Goal: Check status: Check status

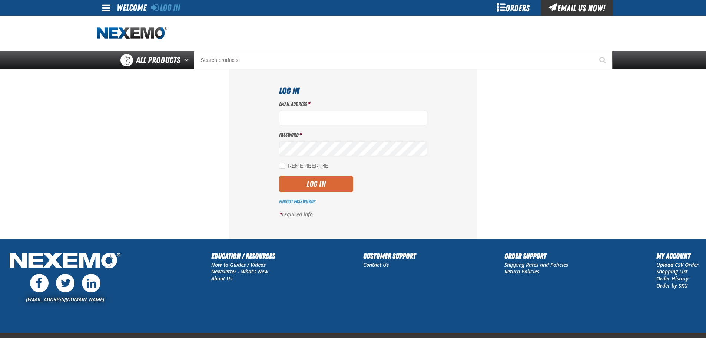
type input "rperedero@vtaig.com"
click at [340, 185] on button "Log In" at bounding box center [316, 184] width 74 height 16
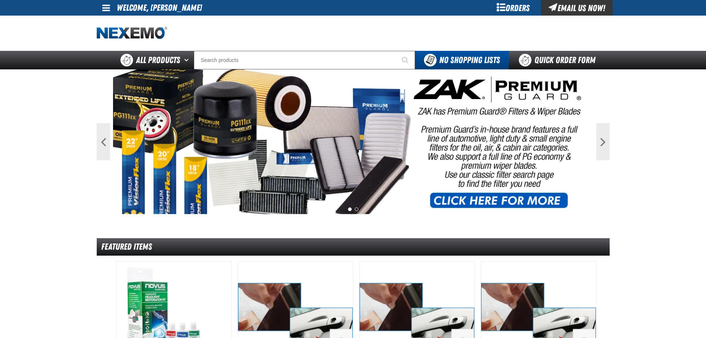
click at [515, 10] on div "Orders" at bounding box center [513, 8] width 56 height 16
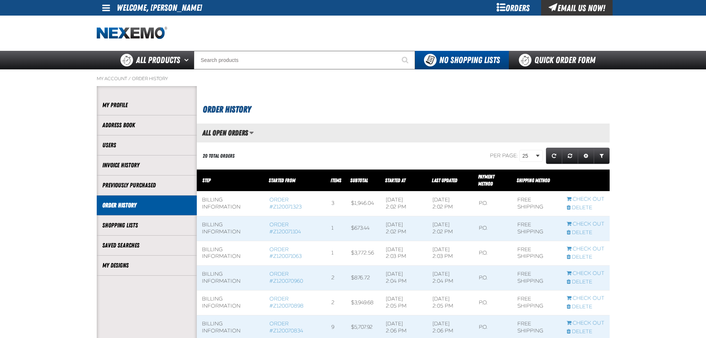
scroll to position [0, 0]
click at [252, 133] on span "Manage grid views. Current view is All Open Orders" at bounding box center [251, 132] width 4 height 7
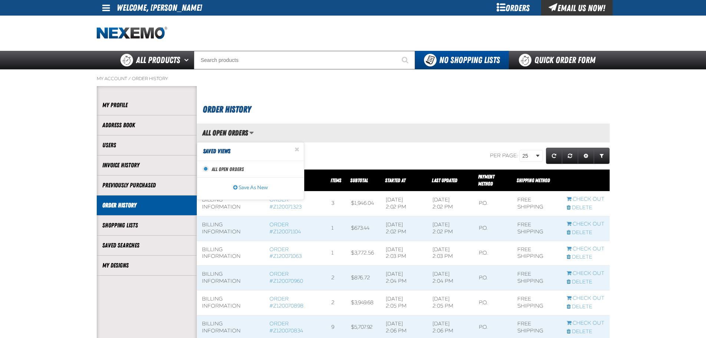
click at [337, 151] on div "20 Total Orders" at bounding box center [280, 155] width 166 height 19
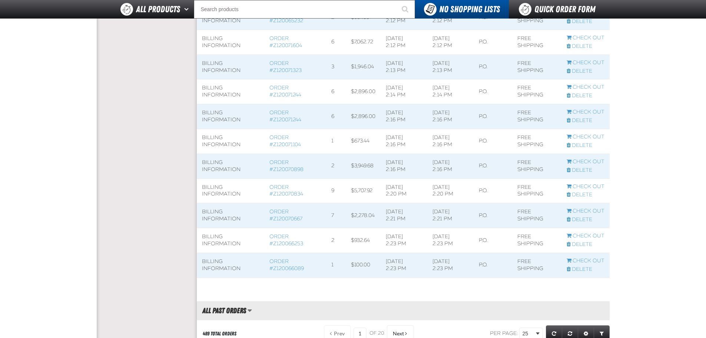
scroll to position [0, 0]
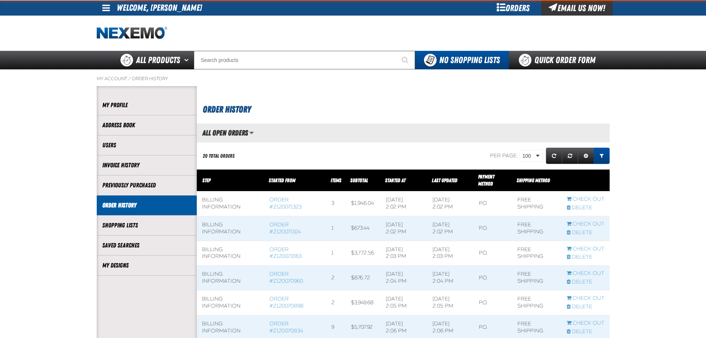
click at [600, 155] on span "Expand or Collapse Grid Filters" at bounding box center [602, 155] width 4 height 5
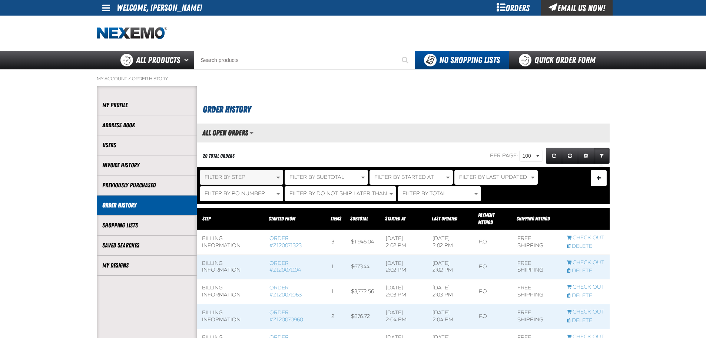
click at [254, 175] on button "Filter By Step" at bounding box center [241, 177] width 83 height 15
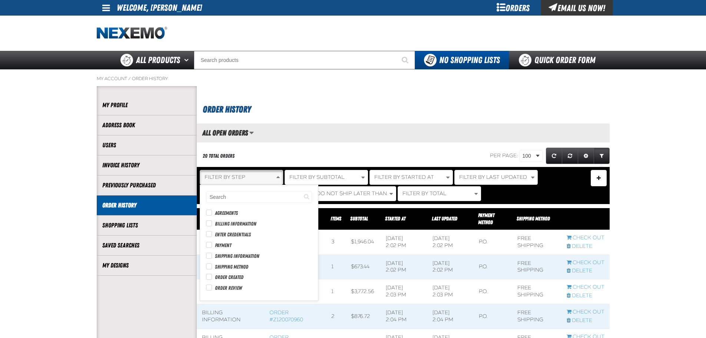
click at [254, 175] on button "Filter By Step" at bounding box center [241, 177] width 83 height 15
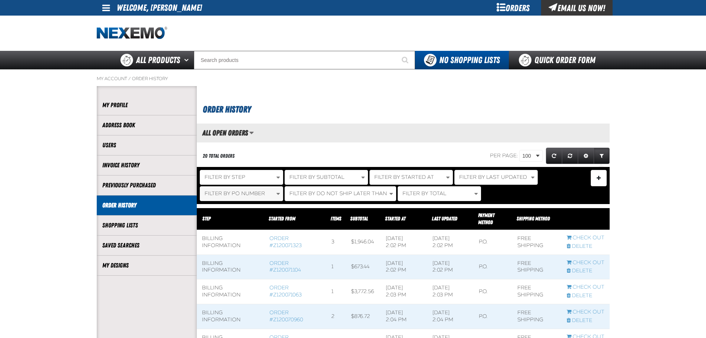
click at [254, 192] on span "Filter By PO Number" at bounding box center [235, 193] width 60 height 6
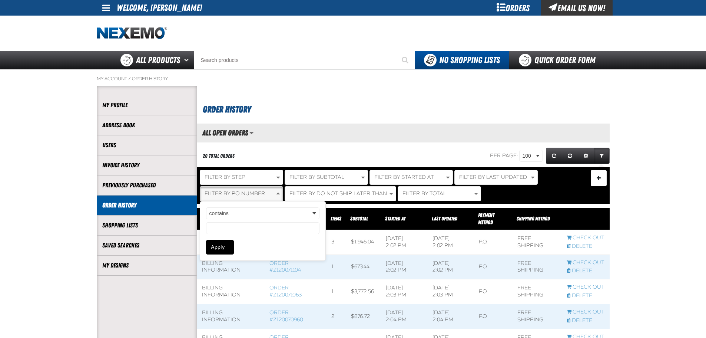
click at [254, 192] on span "Filter By PO Number" at bounding box center [235, 193] width 60 height 6
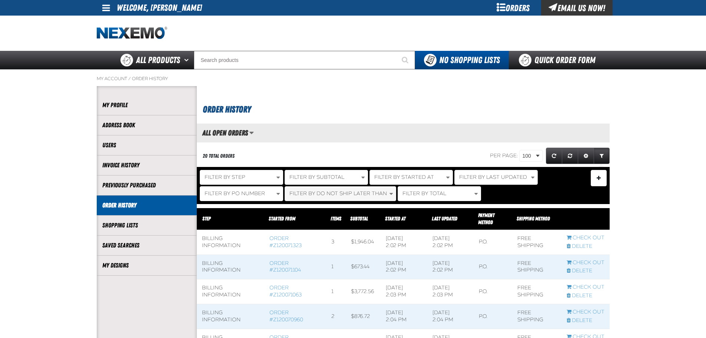
click at [316, 195] on span "Filter By Do Not Ship Later Than" at bounding box center [337, 193] width 97 height 6
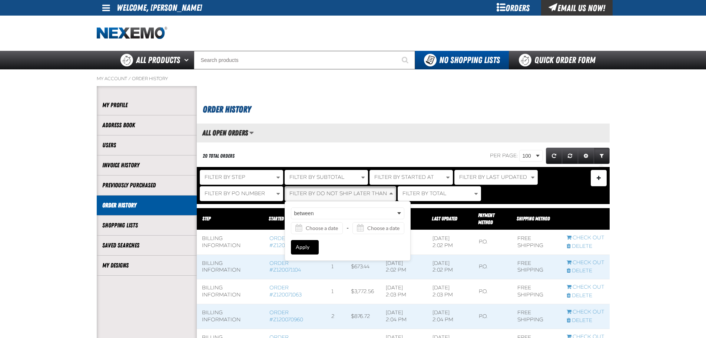
click at [316, 193] on span "Filter By Do Not Ship Later Than" at bounding box center [337, 193] width 97 height 6
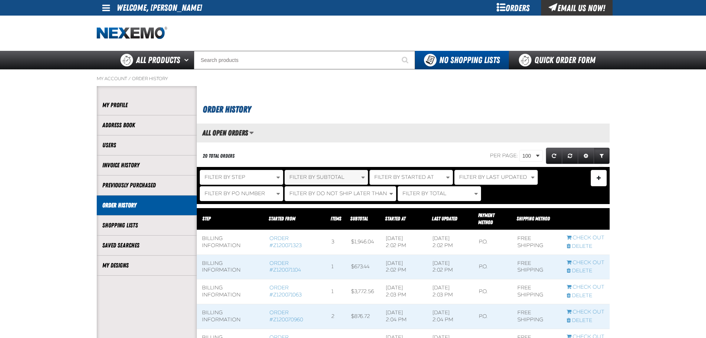
click at [318, 180] on span "Filter By Subtotal" at bounding box center [316, 177] width 55 height 6
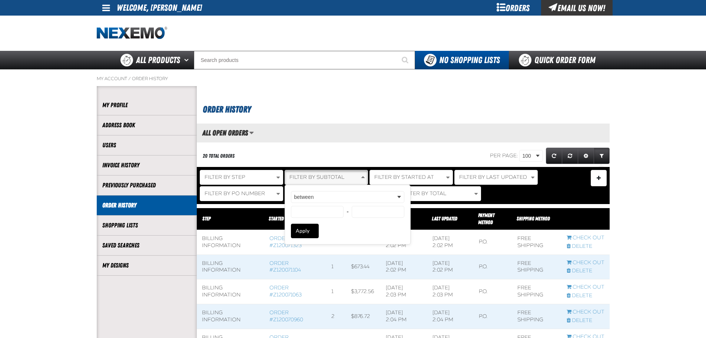
click at [318, 180] on span "Filter By Subtotal" at bounding box center [316, 177] width 55 height 6
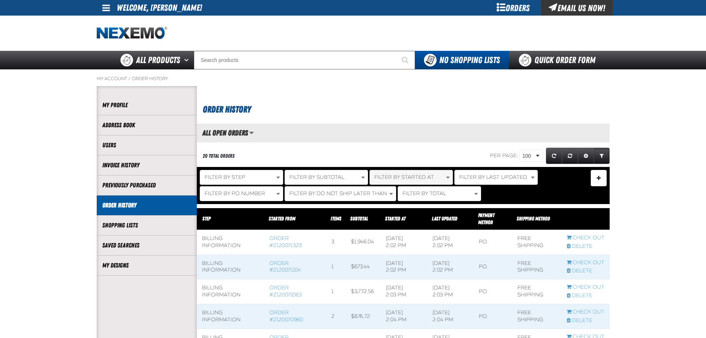
click at [386, 178] on span "Filter By Started At" at bounding box center [404, 177] width 60 height 6
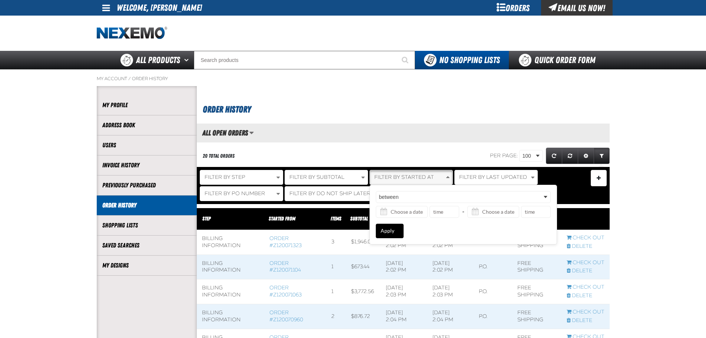
click at [386, 178] on span "Filter By Started At" at bounding box center [404, 177] width 60 height 6
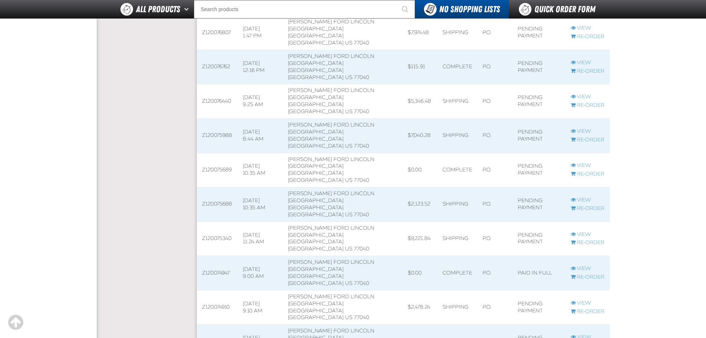
scroll to position [1510, 0]
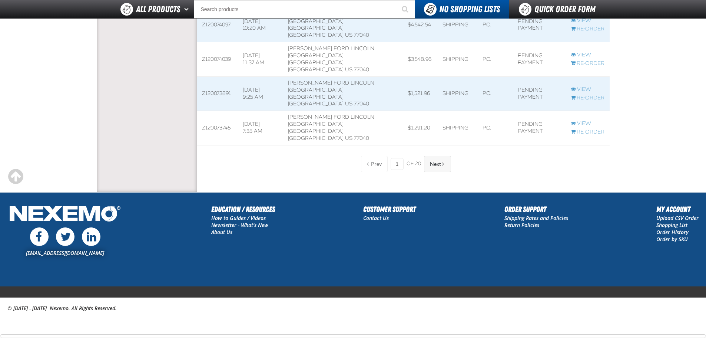
click at [449, 164] on button "Next" at bounding box center [437, 164] width 27 height 16
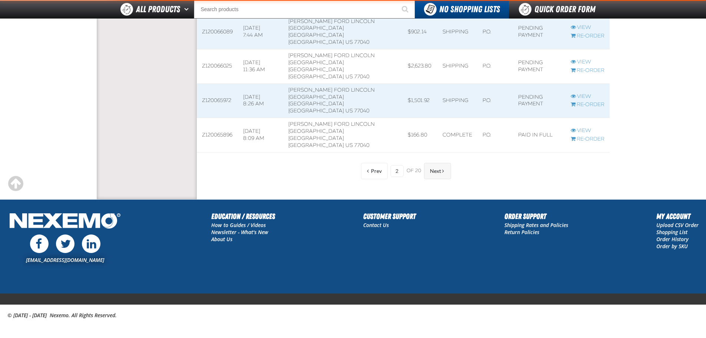
scroll to position [892, 413]
click at [438, 165] on button "Next" at bounding box center [437, 171] width 27 height 16
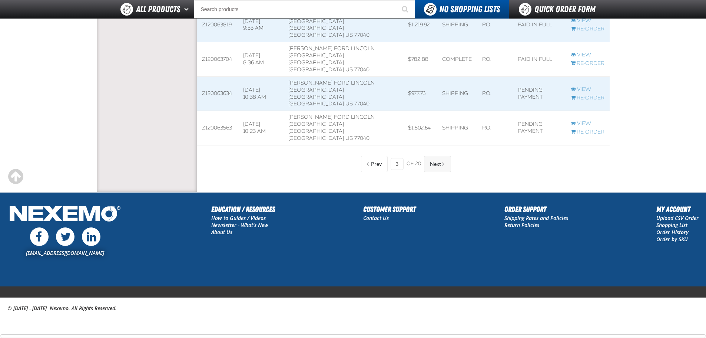
scroll to position [885, 413]
click at [438, 170] on button "Next" at bounding box center [437, 164] width 27 height 16
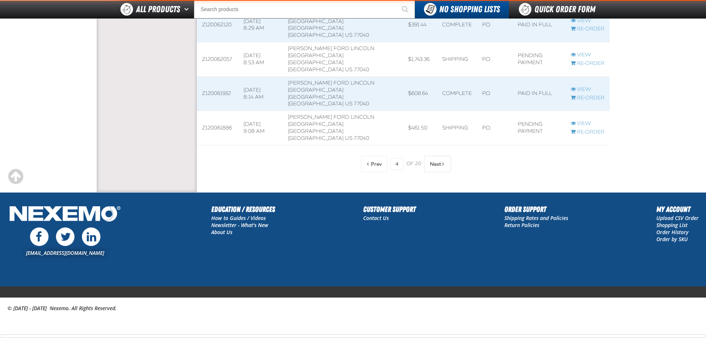
click at [438, 170] on button "Next" at bounding box center [437, 164] width 27 height 16
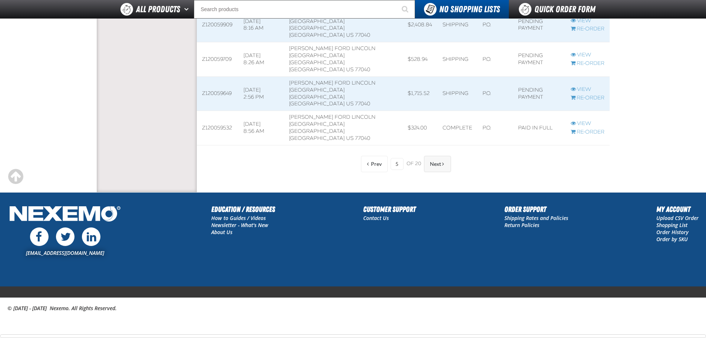
click at [436, 168] on button "Next" at bounding box center [437, 164] width 27 height 16
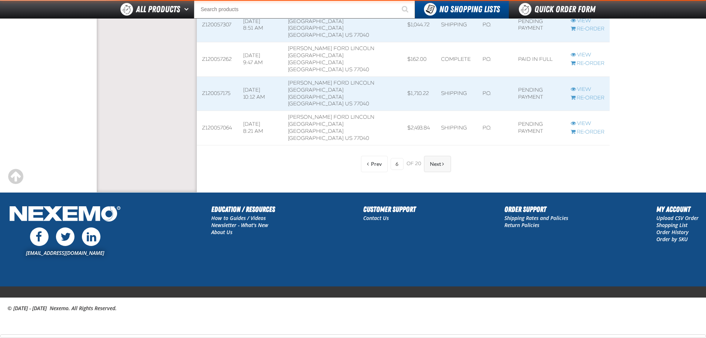
click at [436, 168] on button "Next" at bounding box center [437, 164] width 27 height 16
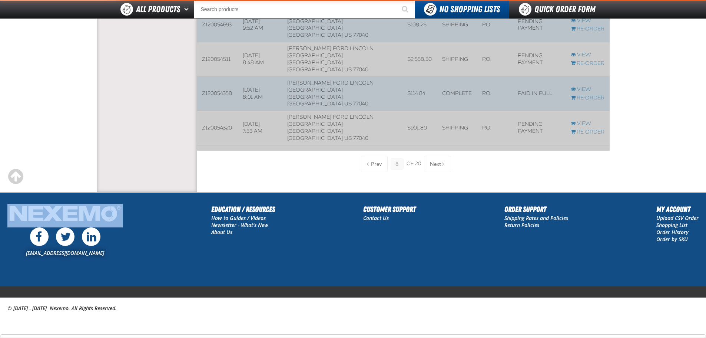
click at [436, 168] on div "Prev 8 of 20 Next" at bounding box center [403, 164] width 96 height 16
click at [436, 168] on div "Prev 9 of 20 Next" at bounding box center [403, 164] width 96 height 16
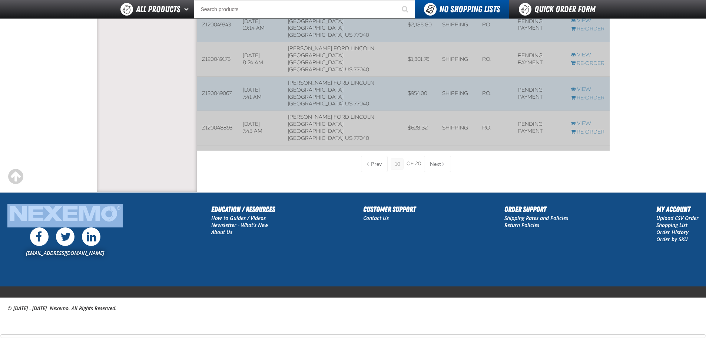
click at [436, 168] on div "Prev 10 of 20 Next" at bounding box center [403, 164] width 96 height 16
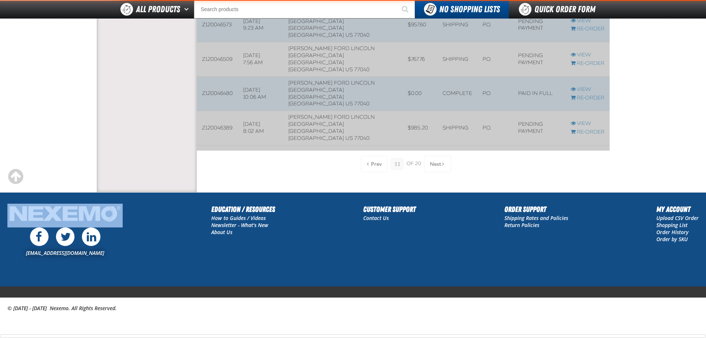
click at [436, 168] on div "Prev 11 of 20 Next" at bounding box center [403, 164] width 96 height 16
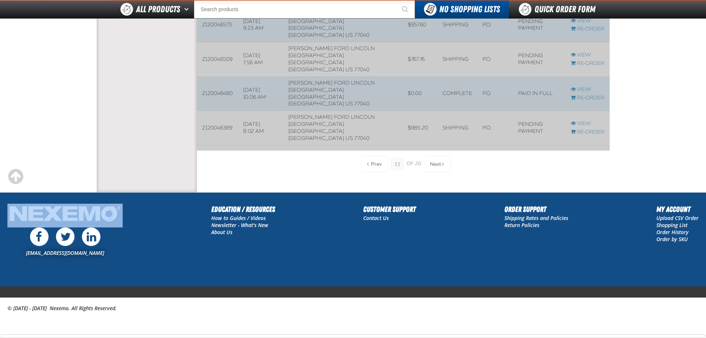
click at [436, 168] on div "Prev 11 of 20 Next" at bounding box center [403, 164] width 96 height 16
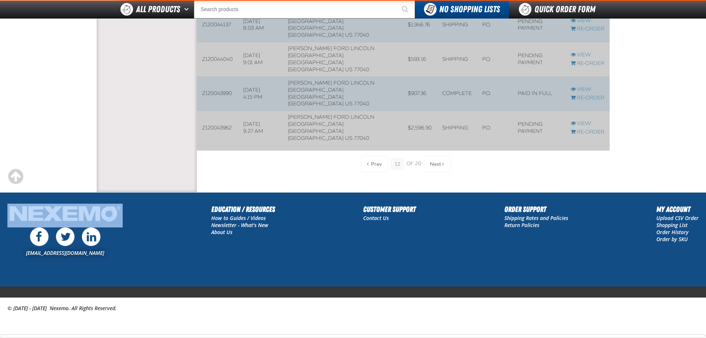
click at [436, 168] on div "Prev 12 of 20 Next" at bounding box center [403, 164] width 96 height 16
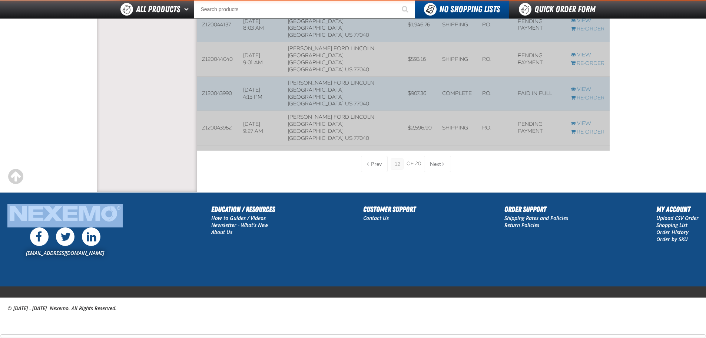
click at [436, 168] on div "Prev 12 of 20 Next" at bounding box center [403, 164] width 96 height 16
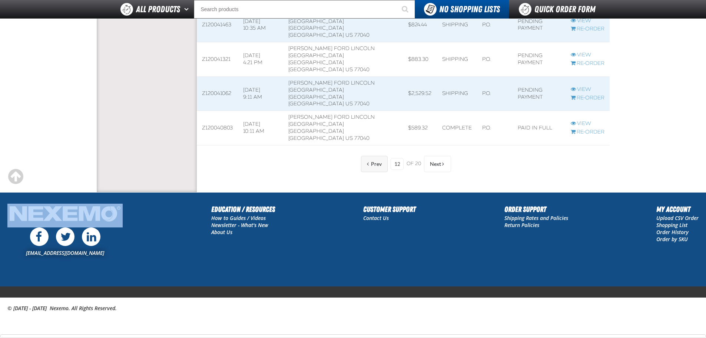
click at [366, 164] on button "Prev" at bounding box center [374, 164] width 27 height 16
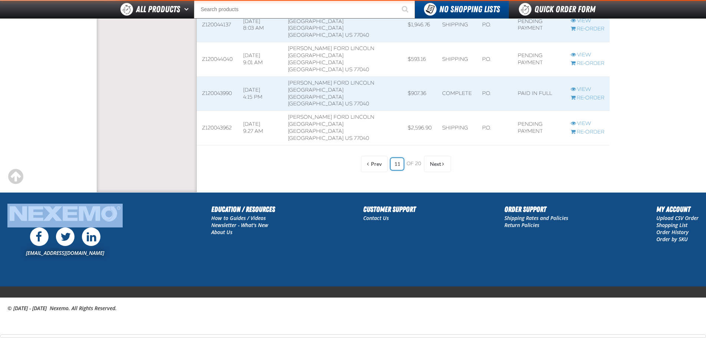
click at [394, 164] on input "11" at bounding box center [397, 164] width 13 height 12
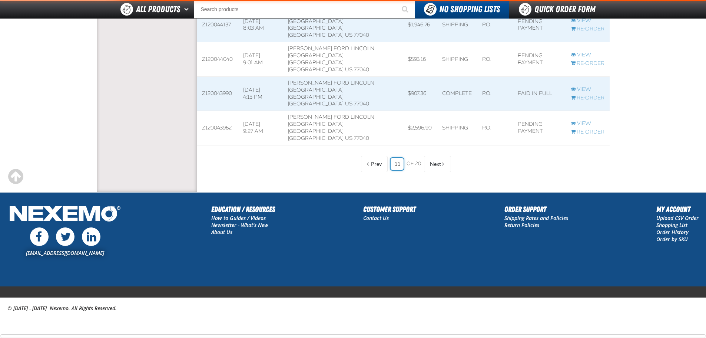
click at [394, 164] on input "11" at bounding box center [397, 164] width 13 height 12
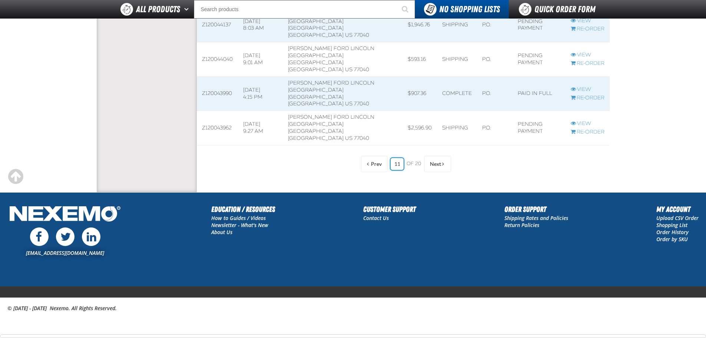
type input "1"
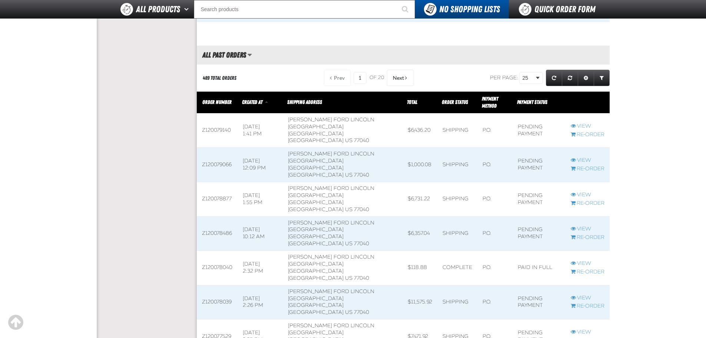
scroll to position [657, 0]
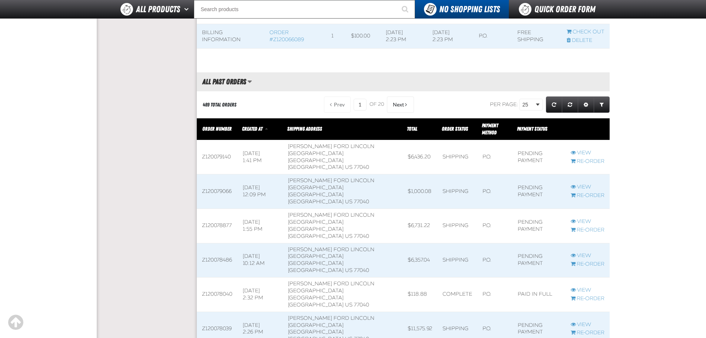
click at [328, 157] on td "[PERSON_NAME] Ford Lincoln [STREET_ADDRESS]" at bounding box center [343, 157] width 120 height 34
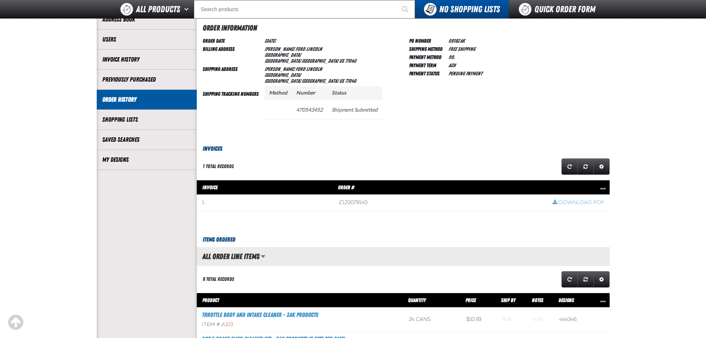
scroll to position [74, 0]
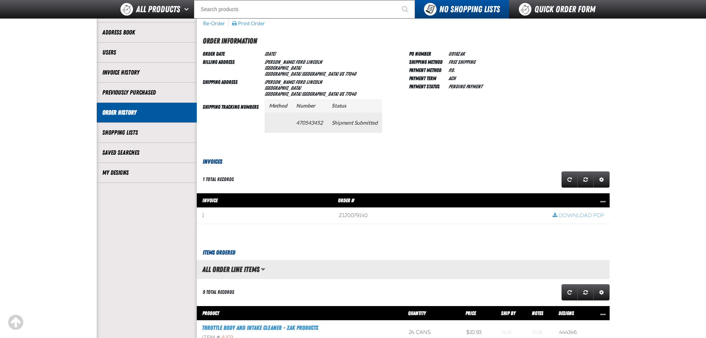
click at [348, 127] on td "Shipment Submitted" at bounding box center [354, 122] width 55 height 20
click at [349, 123] on td "Shipment Submitted" at bounding box center [354, 122] width 55 height 20
click at [305, 125] on td "470543452" at bounding box center [310, 122] width 36 height 20
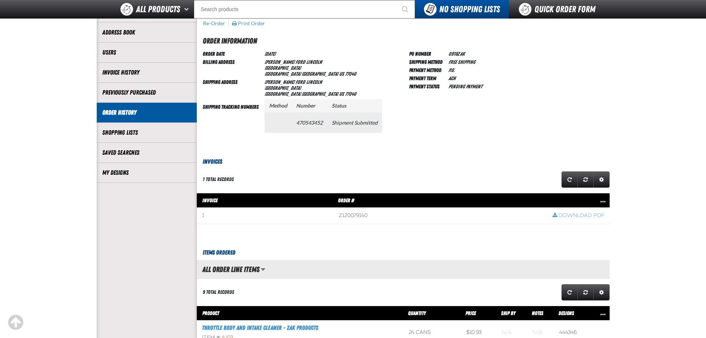
click at [305, 125] on td "470543452" at bounding box center [310, 122] width 36 height 20
click at [329, 177] on div "1 total records" at bounding box center [296, 179] width 199 height 19
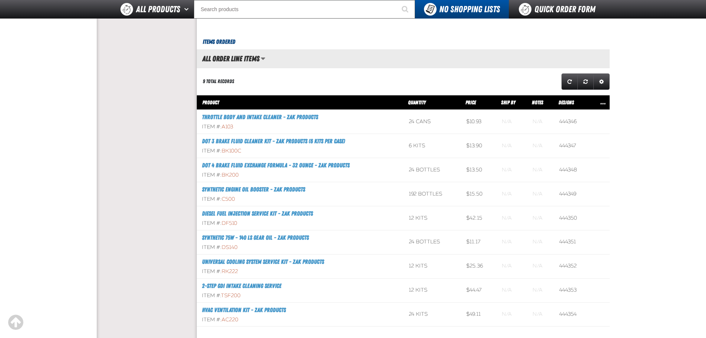
scroll to position [333, 0]
